Goal: Transaction & Acquisition: Subscribe to service/newsletter

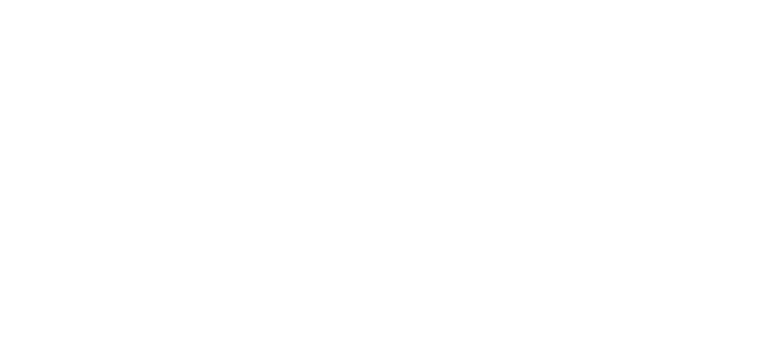
click at [284, 131] on div at bounding box center [381, 172] width 763 height 345
